Goal: Task Accomplishment & Management: Manage account settings

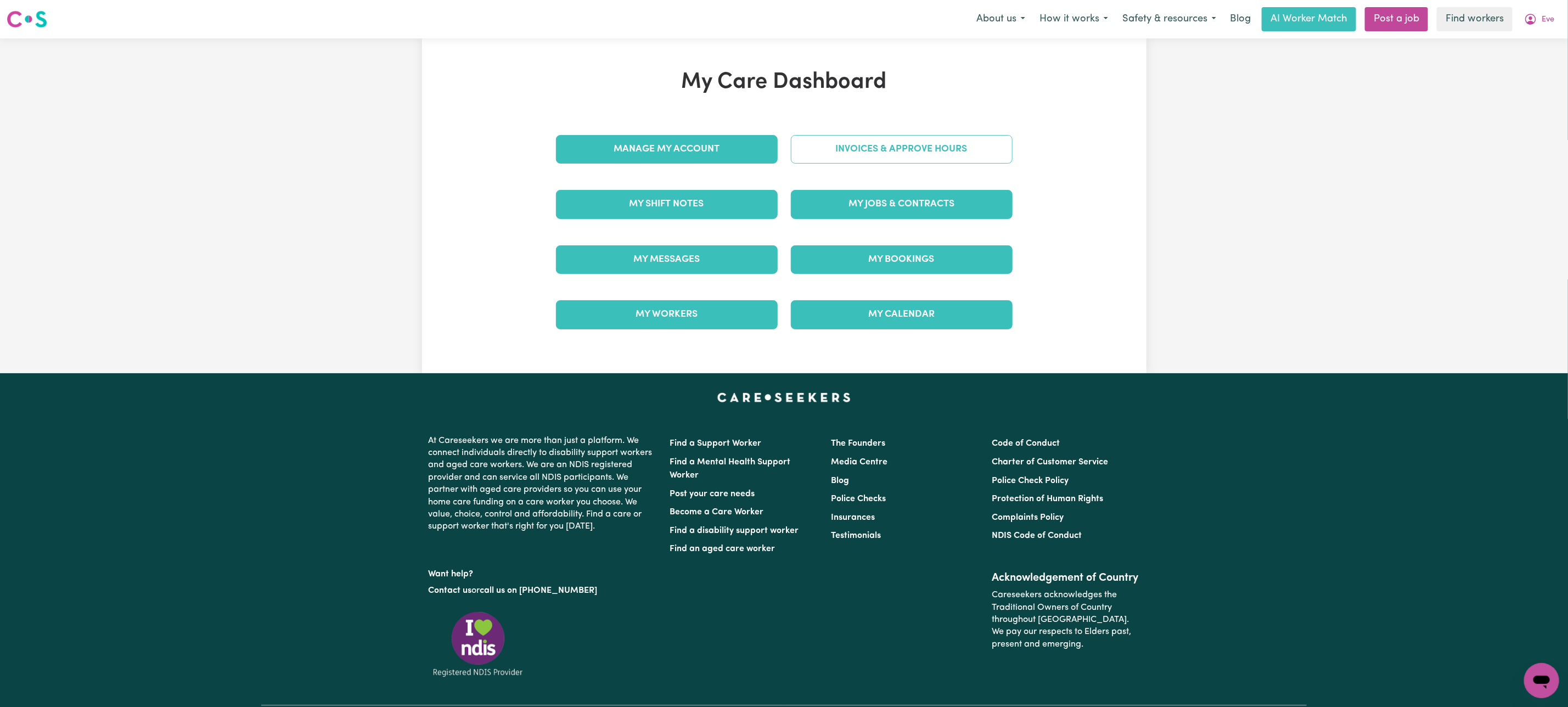
click at [850, 144] on link "Invoices & Approve Hours" at bounding box center [902, 150] width 222 height 29
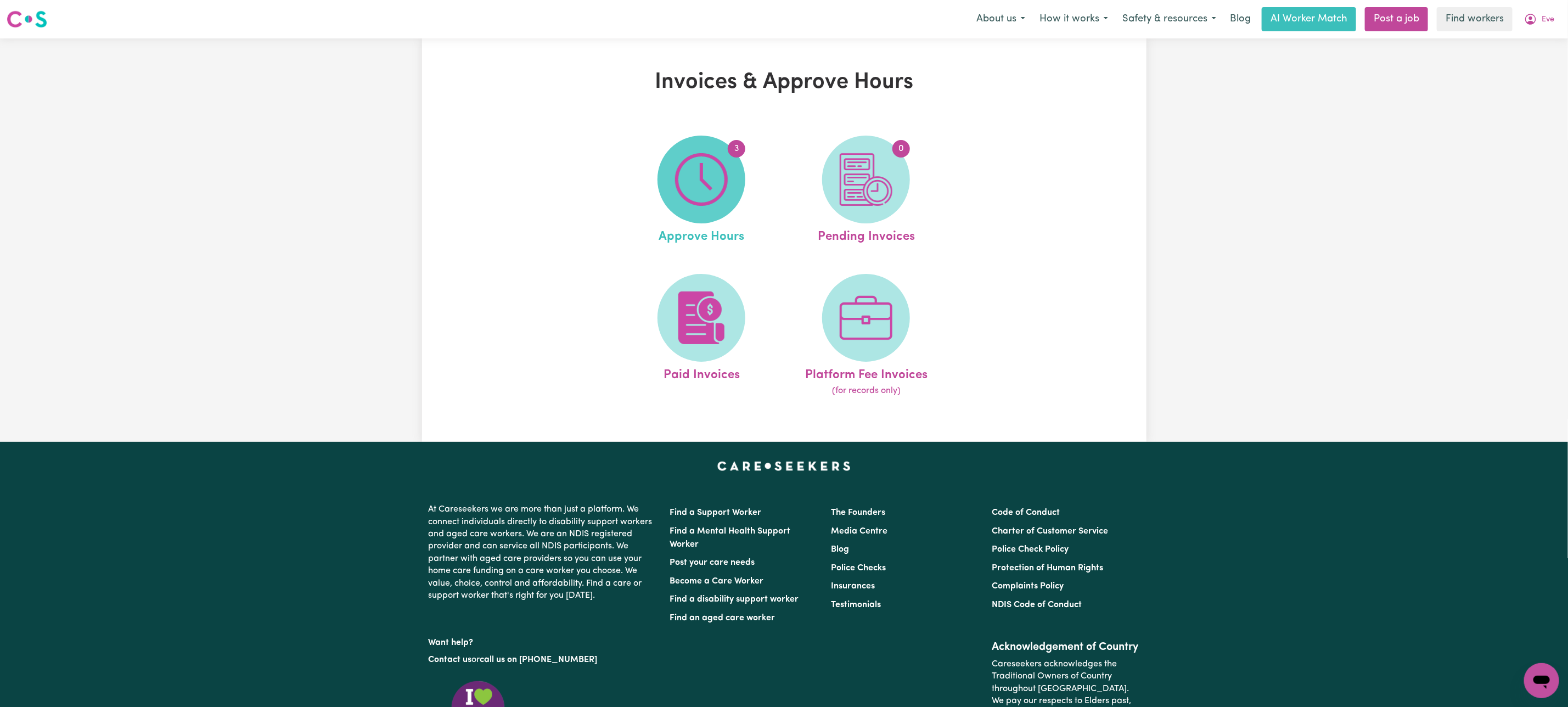
click at [706, 180] on img at bounding box center [702, 180] width 53 height 53
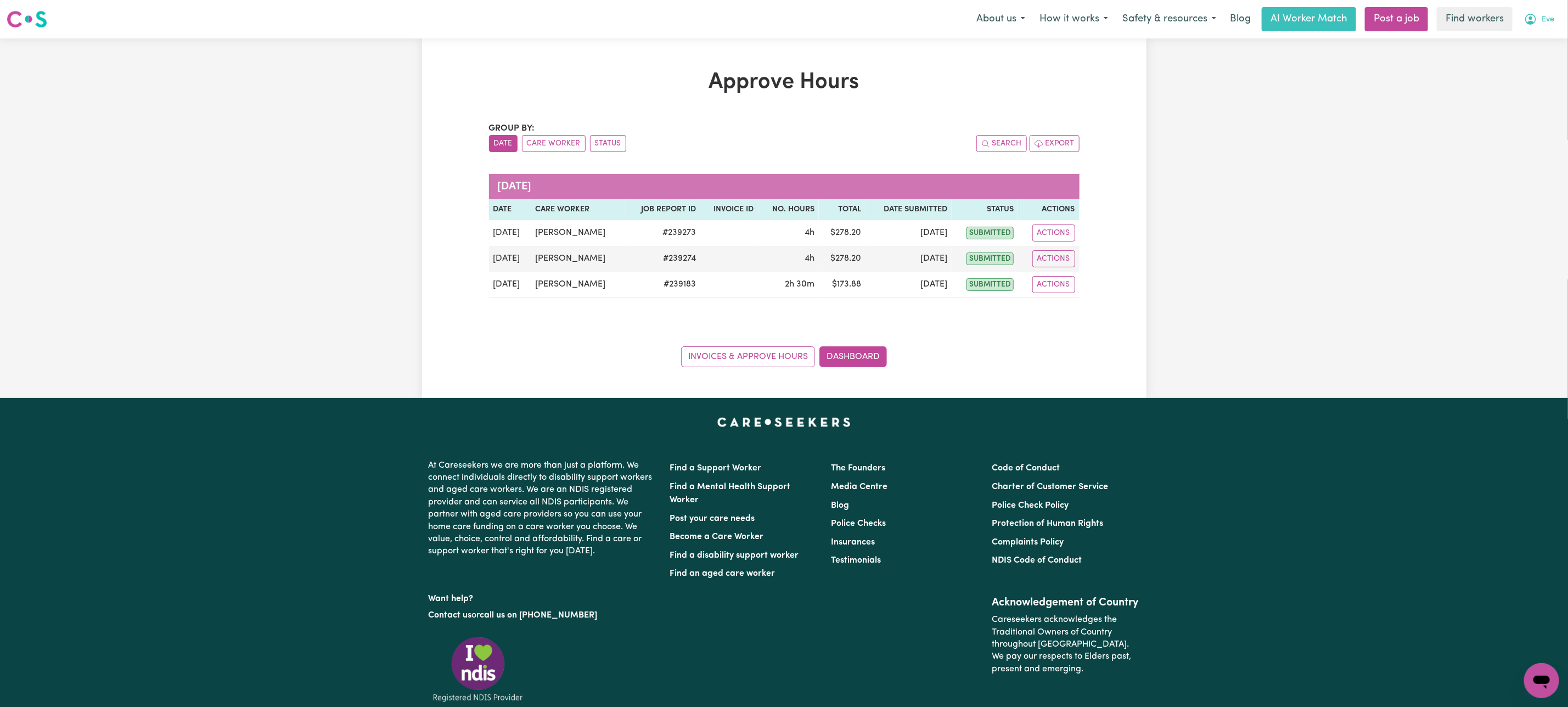
click at [1545, 20] on span "Eve" at bounding box center [1548, 20] width 13 height 12
click at [1524, 41] on link "My Dashboard" at bounding box center [1517, 43] width 86 height 21
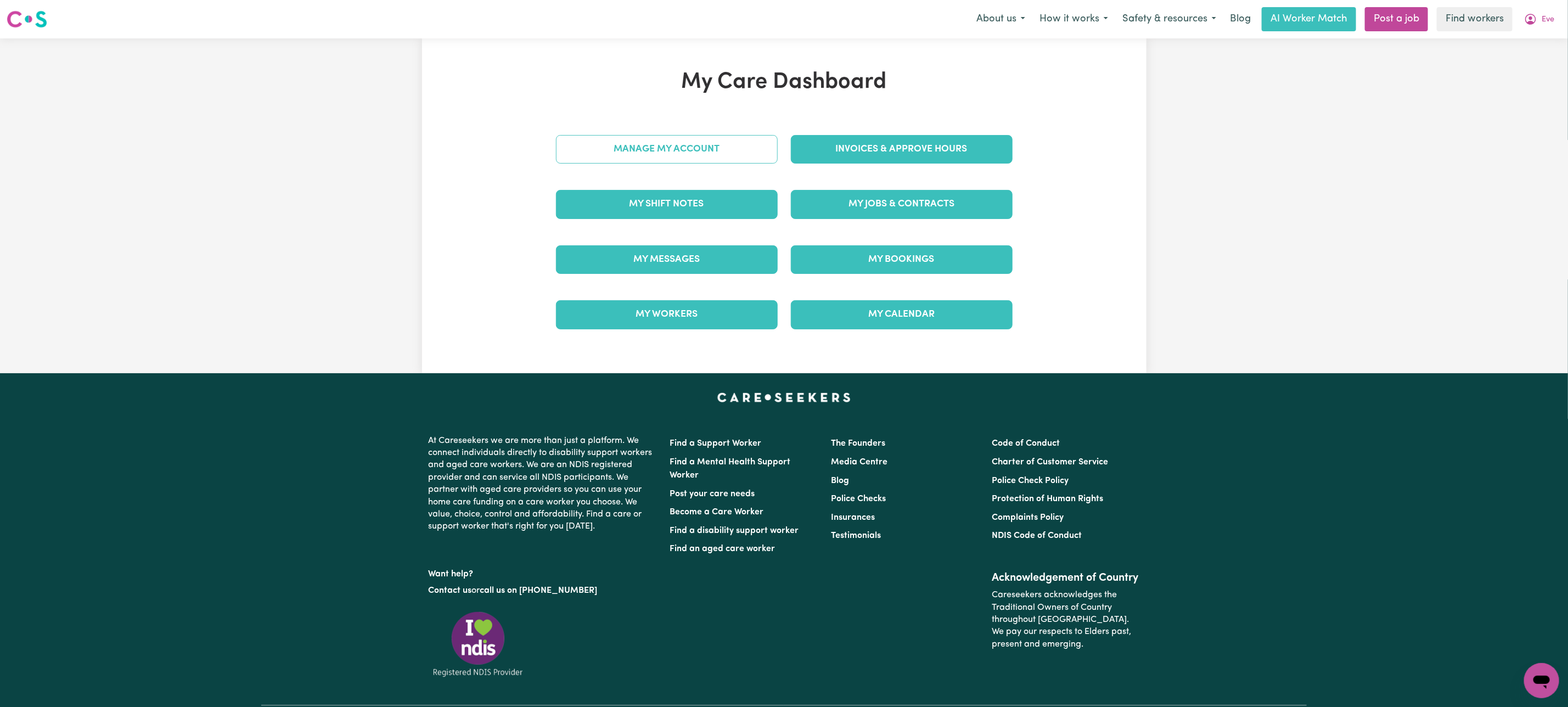
click at [598, 142] on link "Manage My Account" at bounding box center [666, 150] width 222 height 29
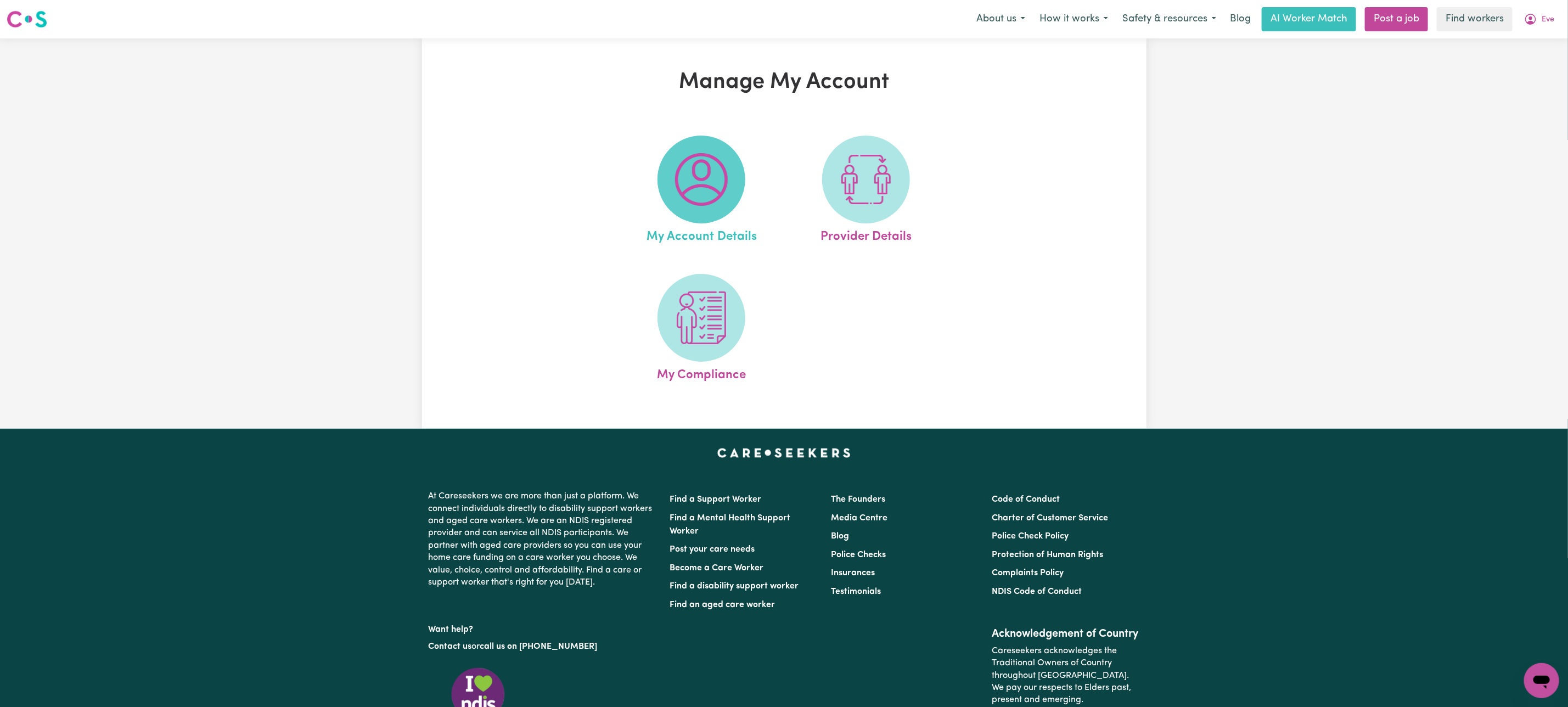
click at [742, 175] on span at bounding box center [701, 179] width 88 height 88
select select "Australian"
select select "text"
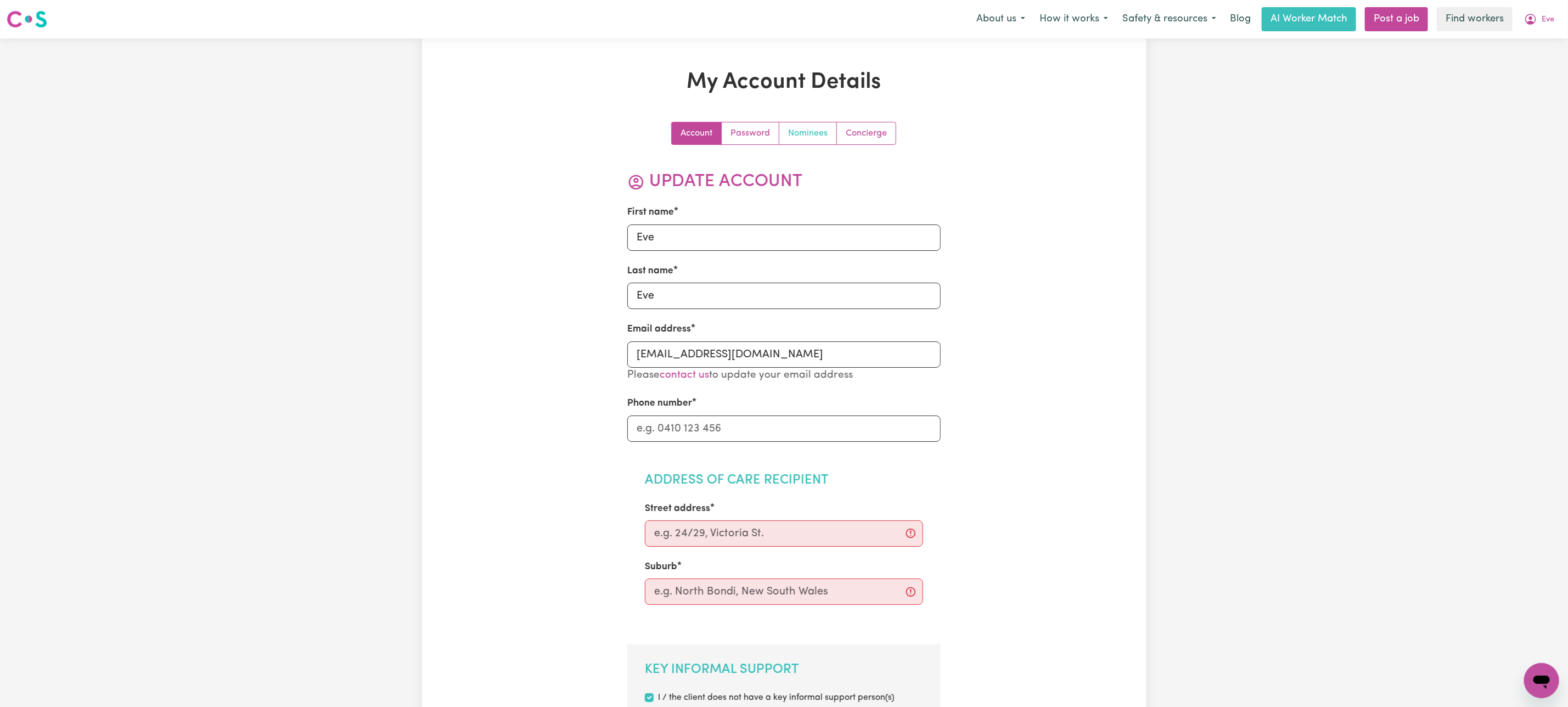
click at [814, 130] on link "Nominees" at bounding box center [808, 133] width 58 height 22
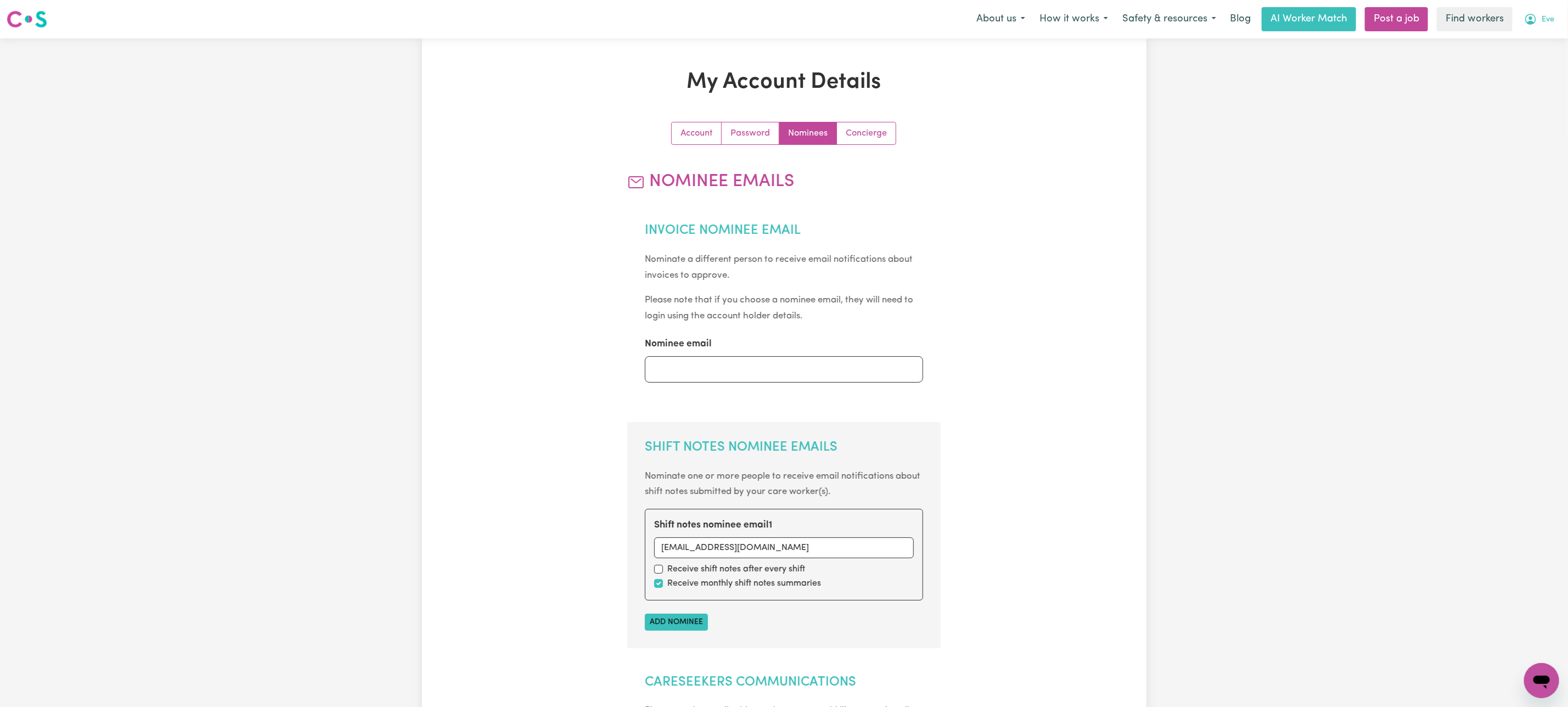
click at [1547, 18] on span "Eve" at bounding box center [1548, 20] width 13 height 12
click at [1527, 62] on link "Logout" at bounding box center [1517, 63] width 86 height 21
